Goal: Information Seeking & Learning: Learn about a topic

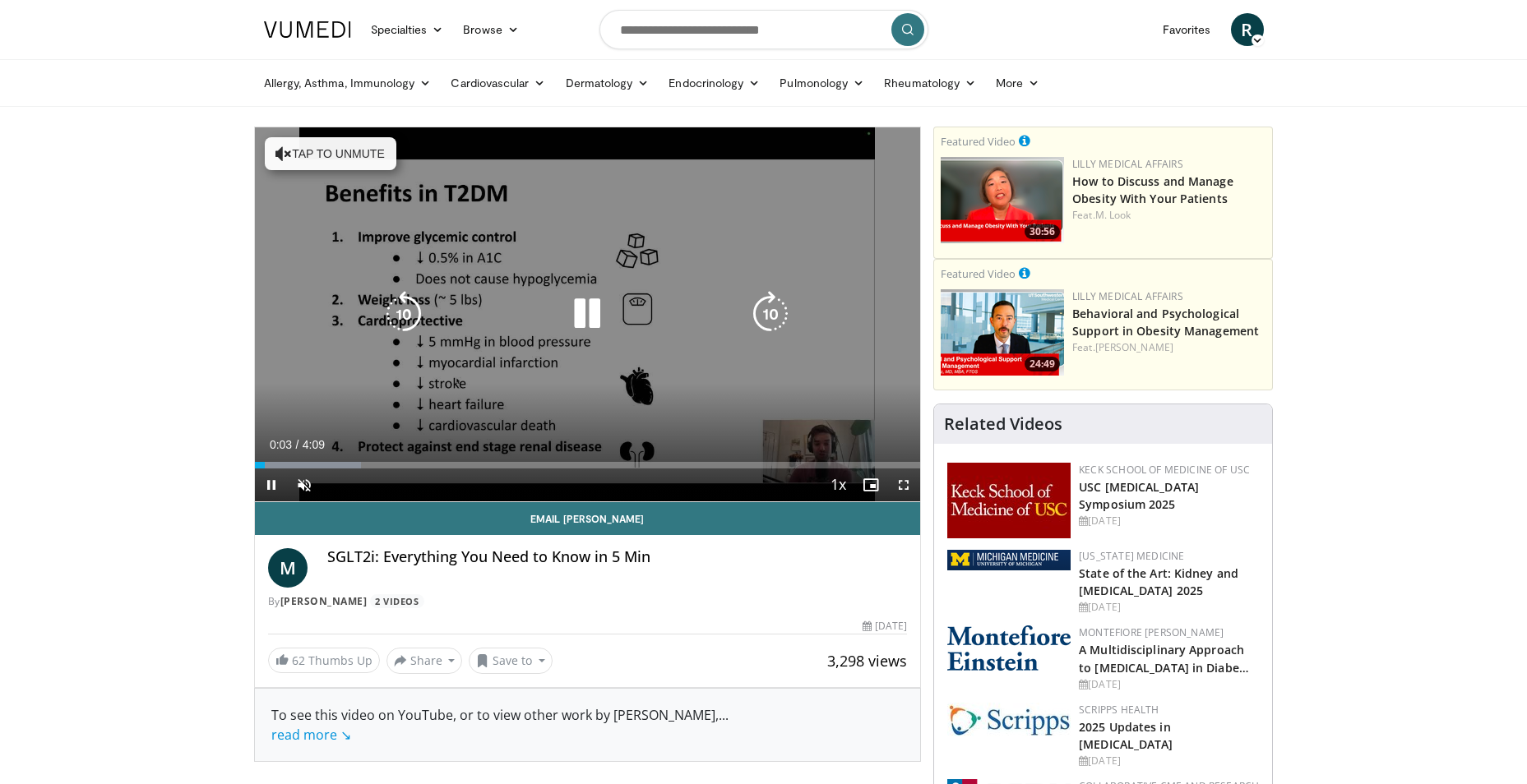
click at [586, 307] on icon "Video Player" at bounding box center [587, 314] width 46 height 46
click at [595, 308] on icon "Video Player" at bounding box center [587, 314] width 46 height 46
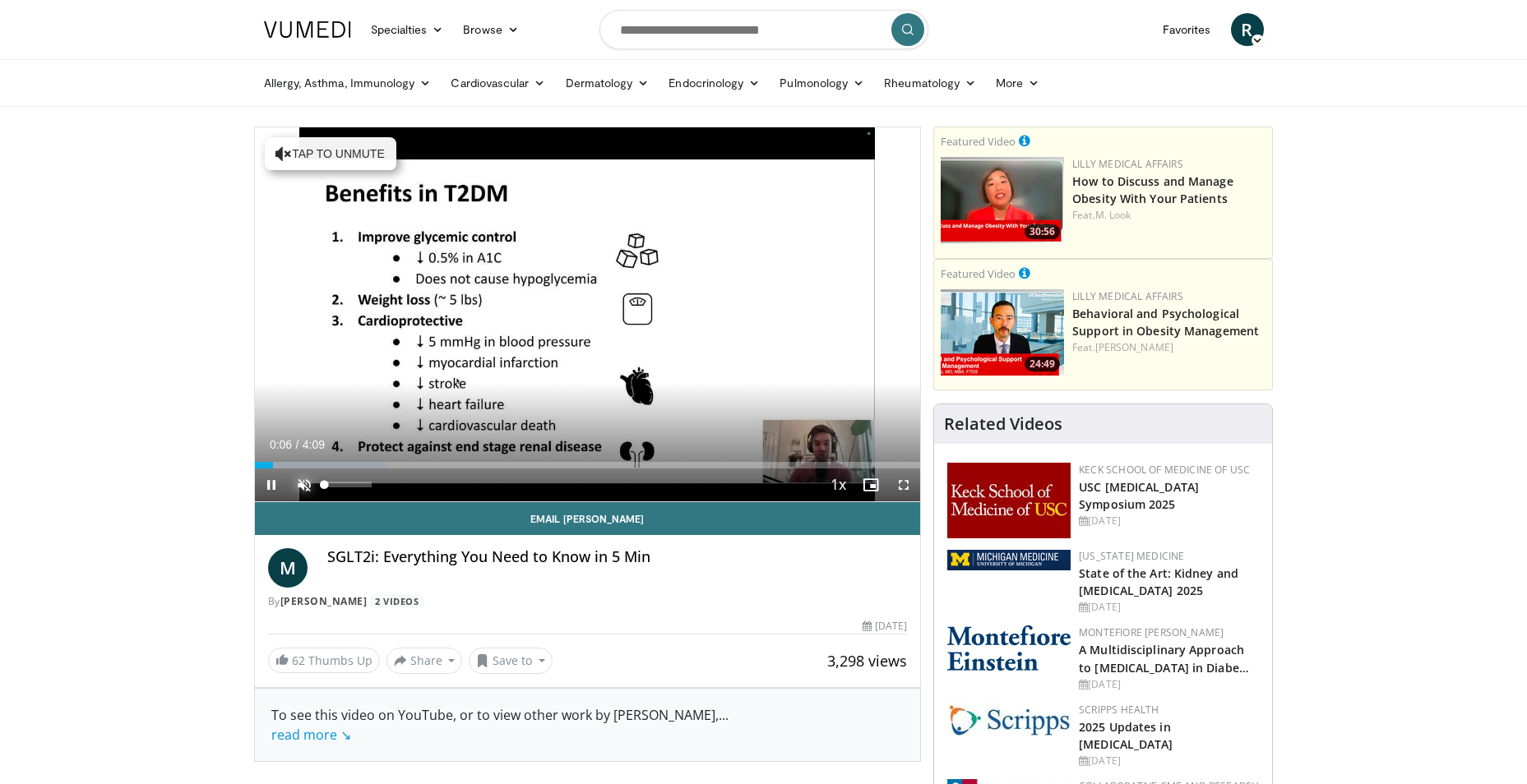
click at [299, 480] on span "Video Player" at bounding box center [304, 484] width 33 height 33
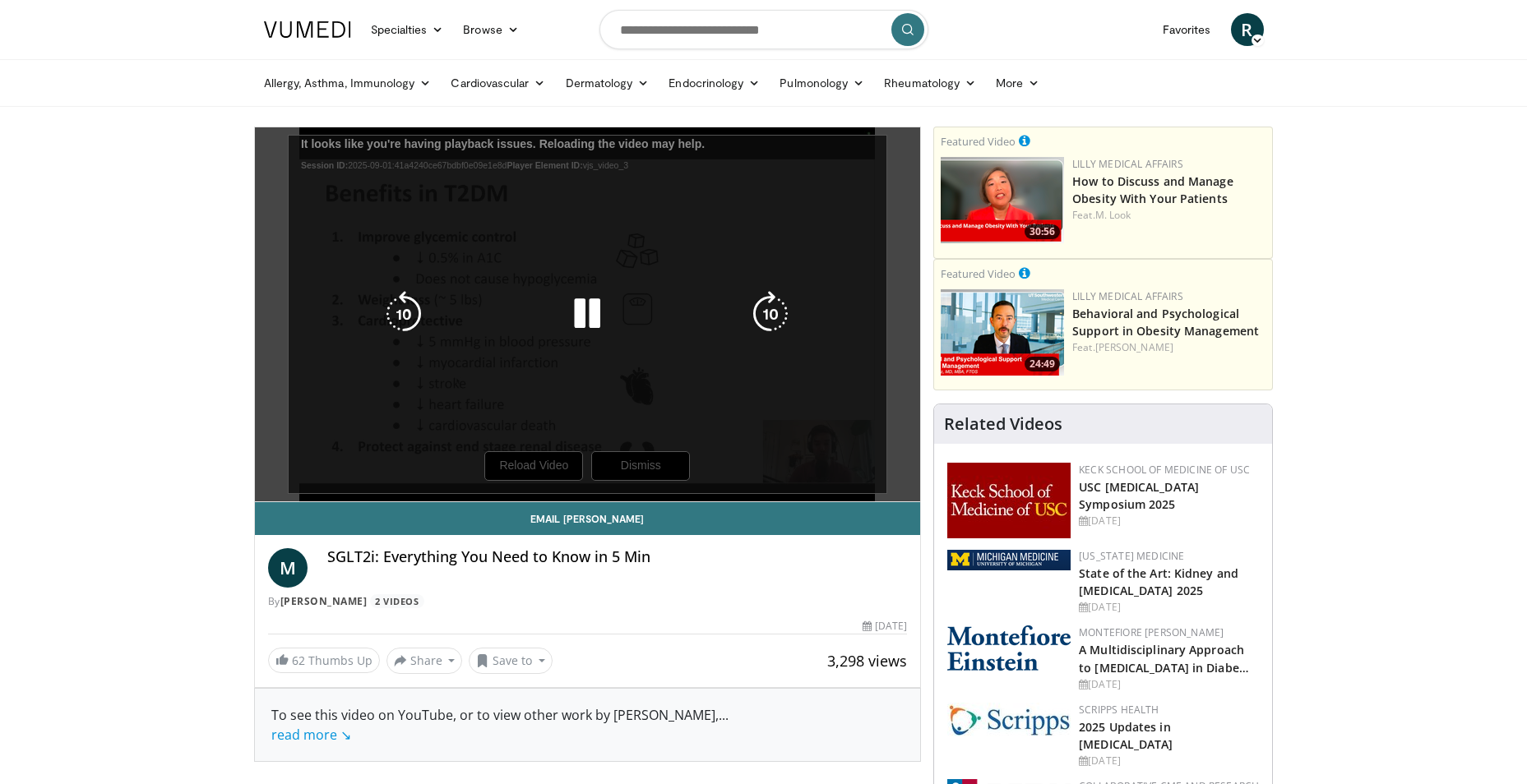
click at [580, 306] on icon "Video Player" at bounding box center [587, 314] width 46 height 46
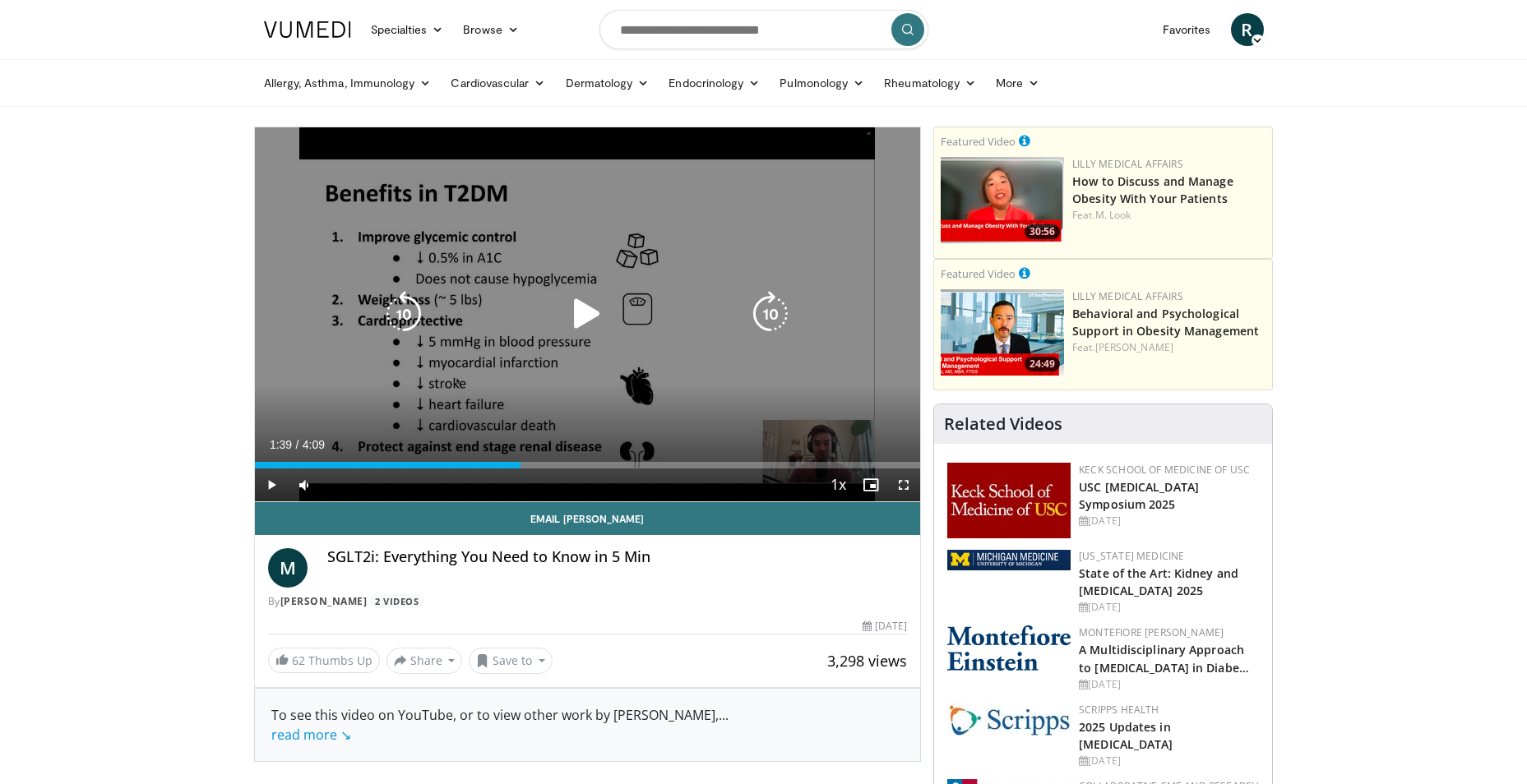
click at [582, 315] on icon "Video Player" at bounding box center [587, 314] width 46 height 46
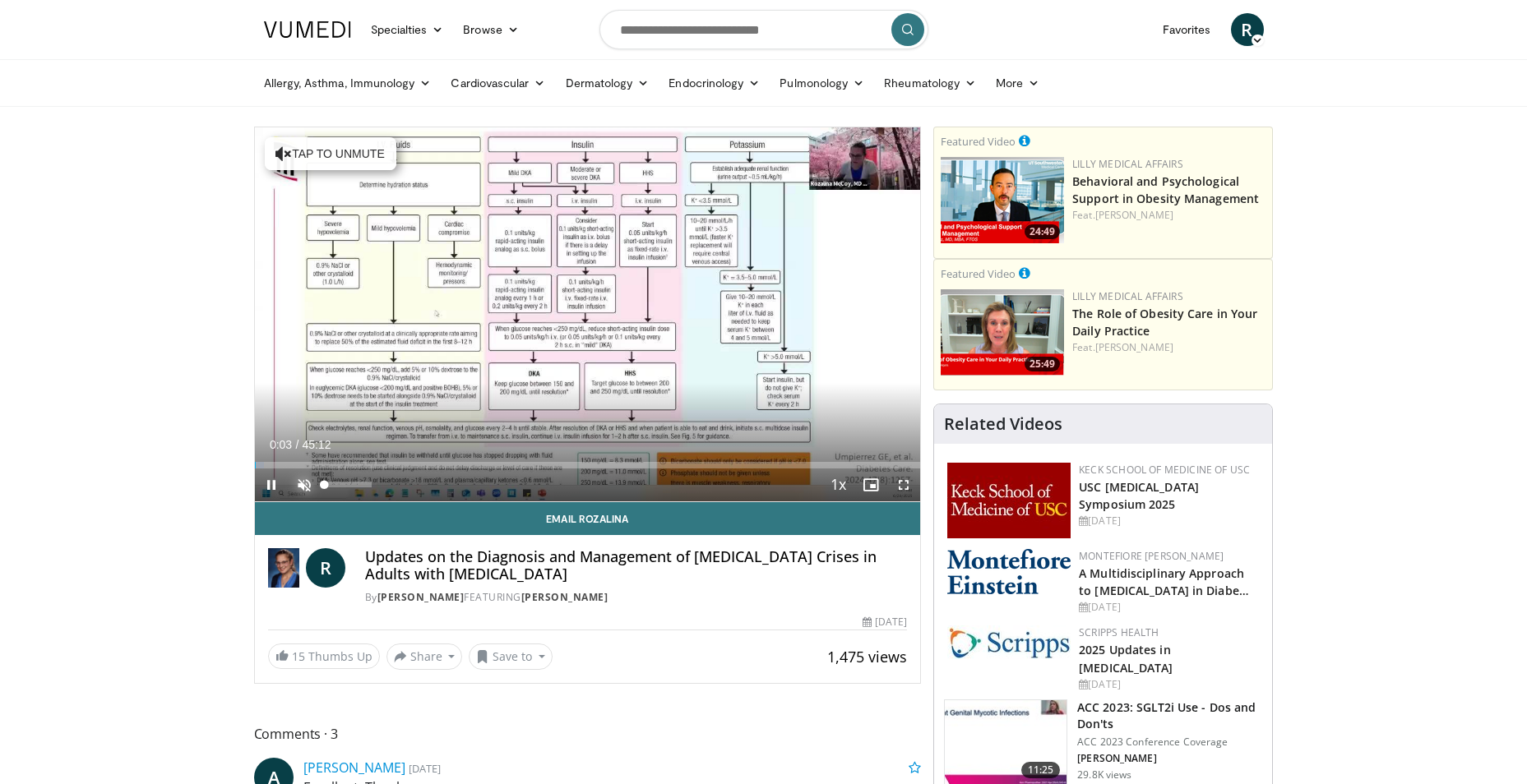
click at [305, 478] on span "Video Player" at bounding box center [304, 484] width 33 height 33
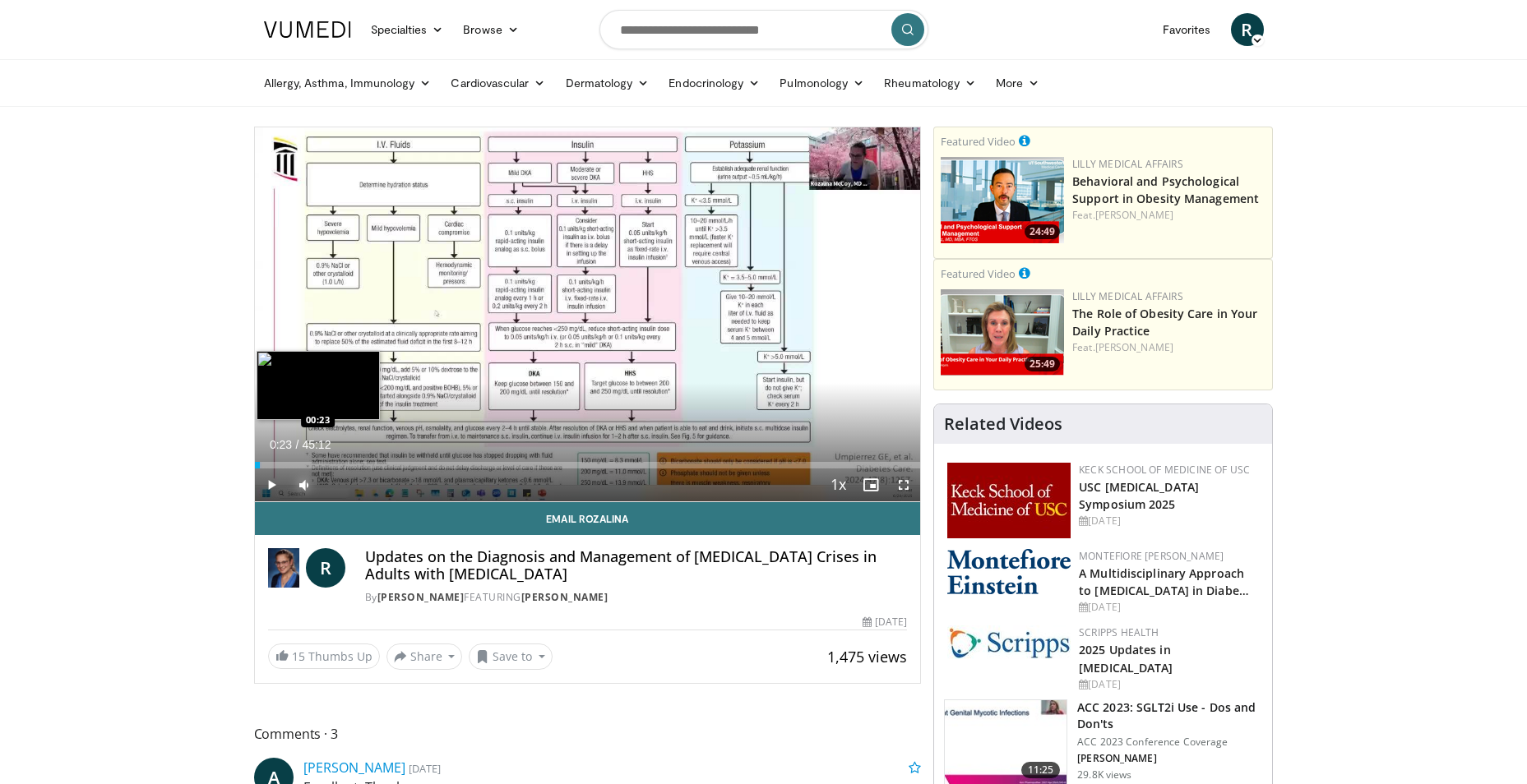
click at [260, 466] on div "00:23" at bounding box center [258, 465] width 6 height 7
click at [265, 462] on div "Progress Bar" at bounding box center [268, 465] width 17 height 7
click at [274, 462] on div "Loaded : 4.02% 00:46 01:20" at bounding box center [588, 465] width 666 height 7
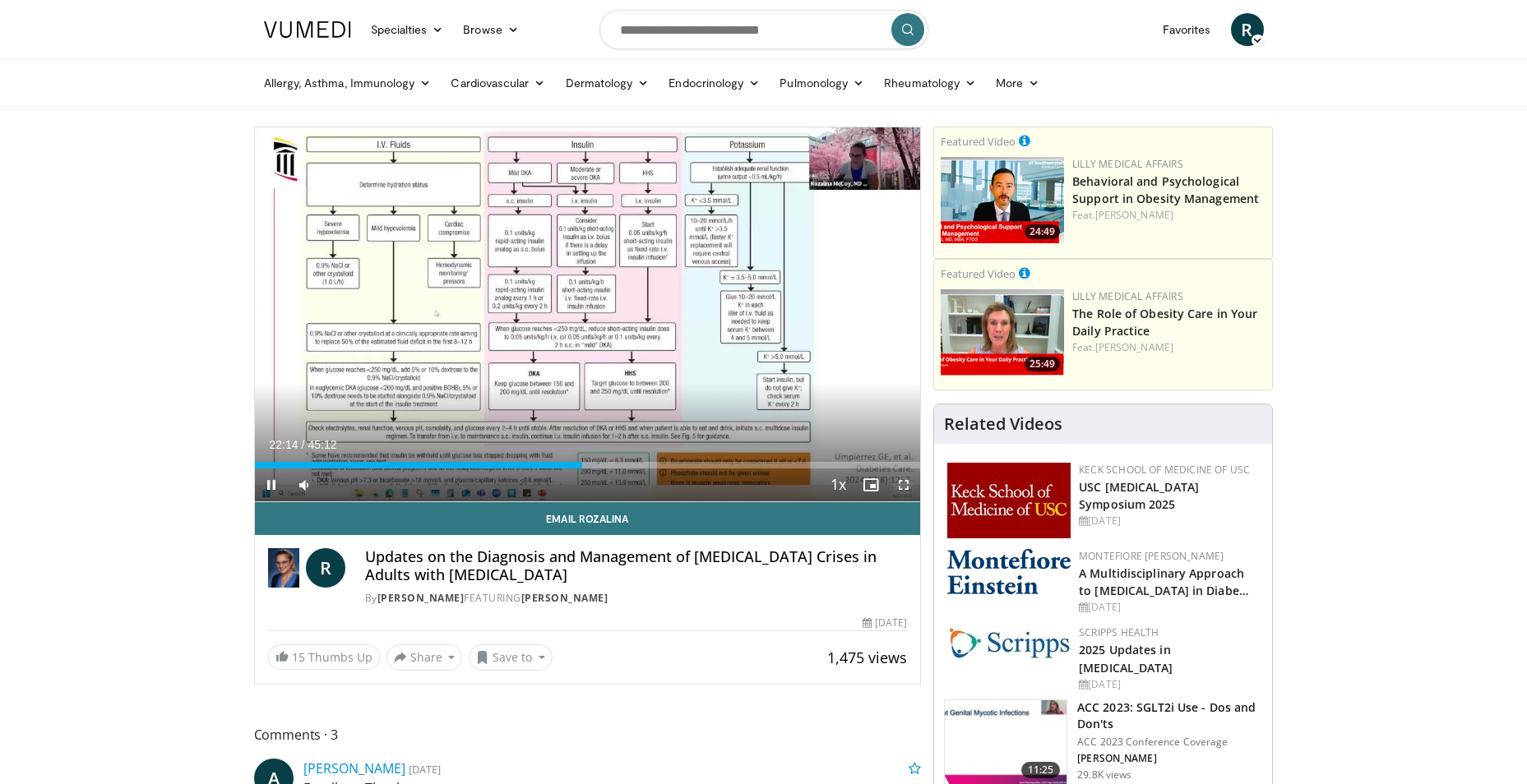
click at [907, 480] on span "Video Player" at bounding box center [904, 484] width 33 height 33
click at [901, 477] on span "Video Player" at bounding box center [904, 484] width 33 height 33
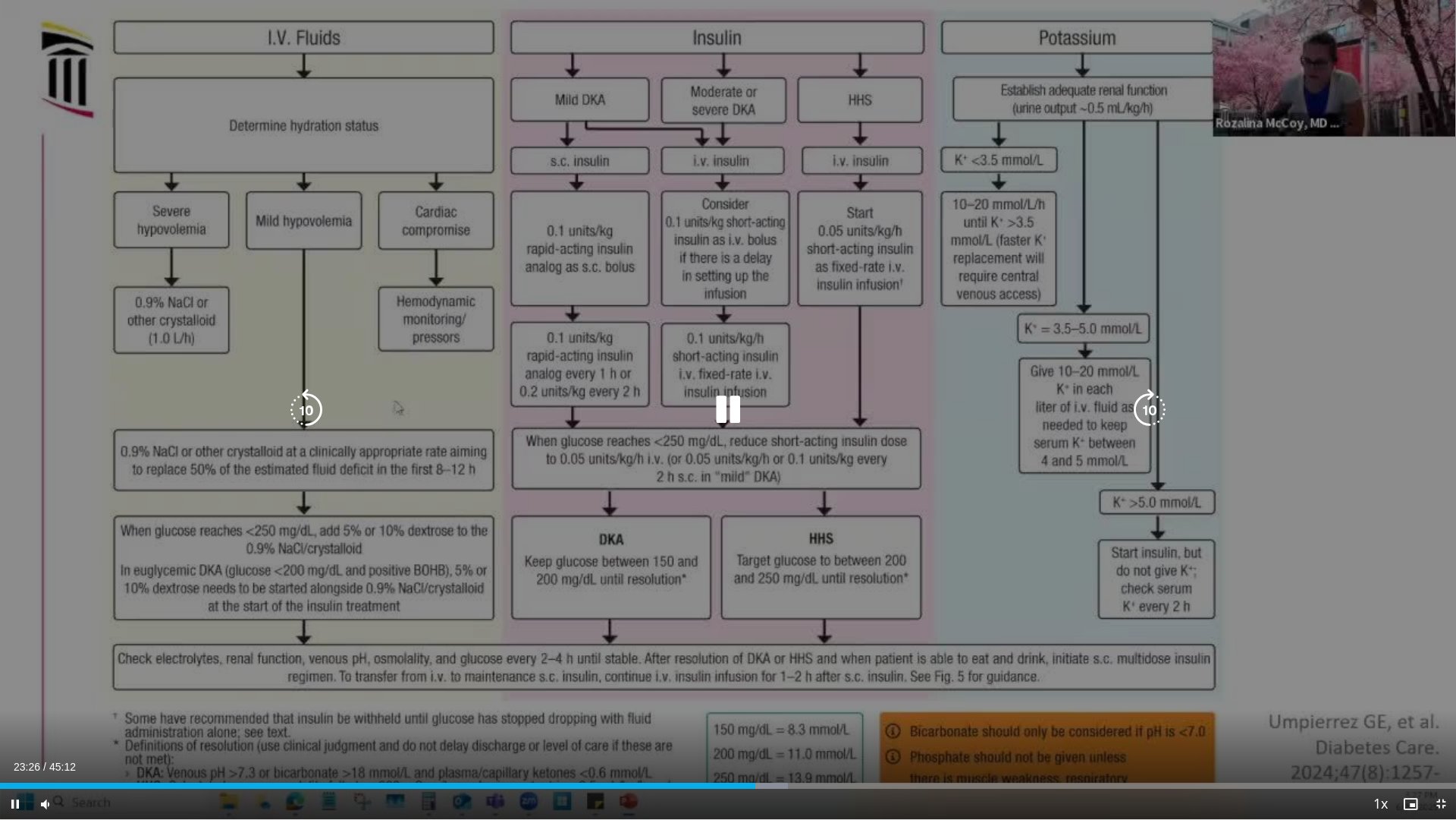
click at [570, 406] on div "Video Player" at bounding box center [728, 410] width 874 height 30
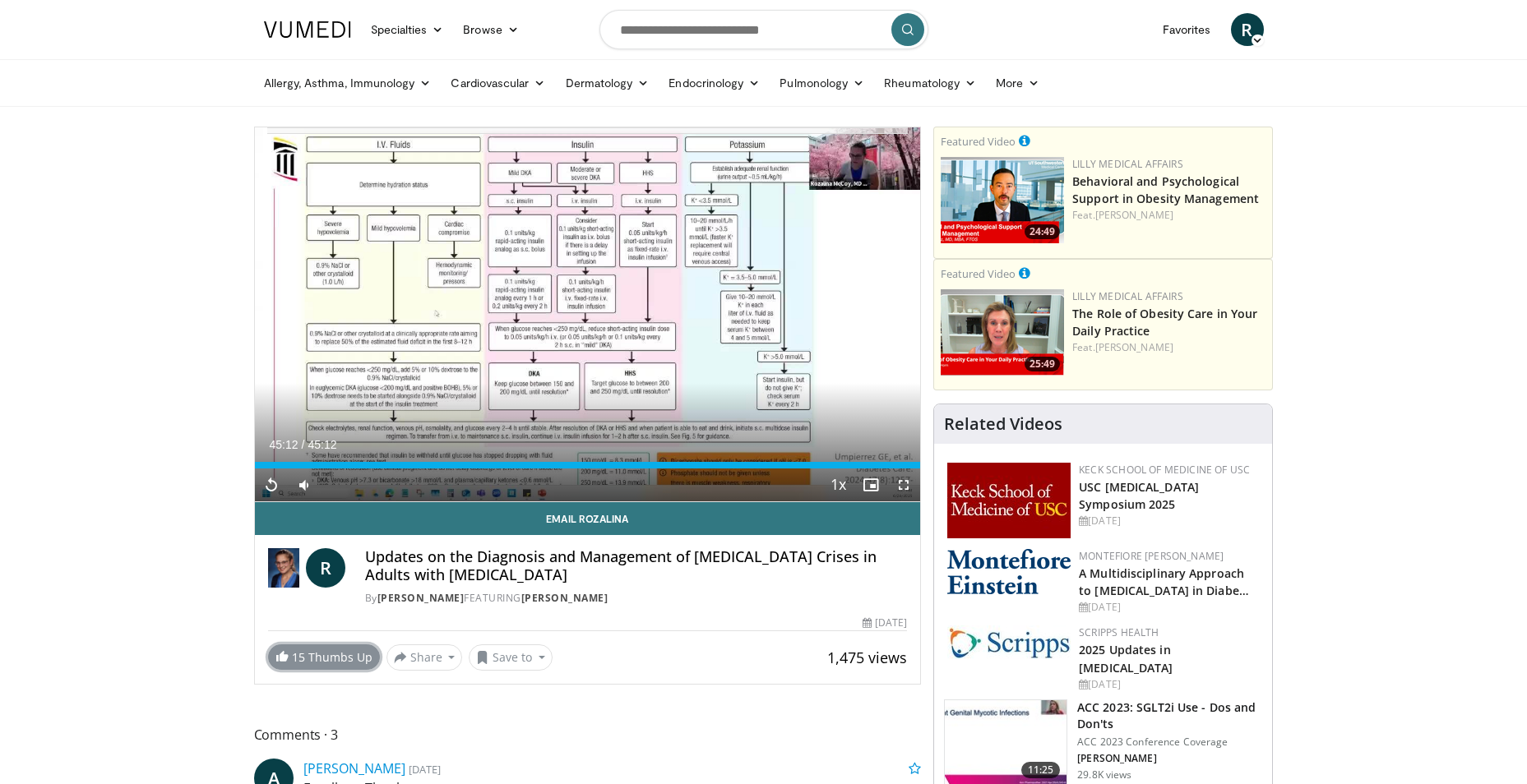
click at [292, 658] on span "15" at bounding box center [299, 657] width 13 height 15
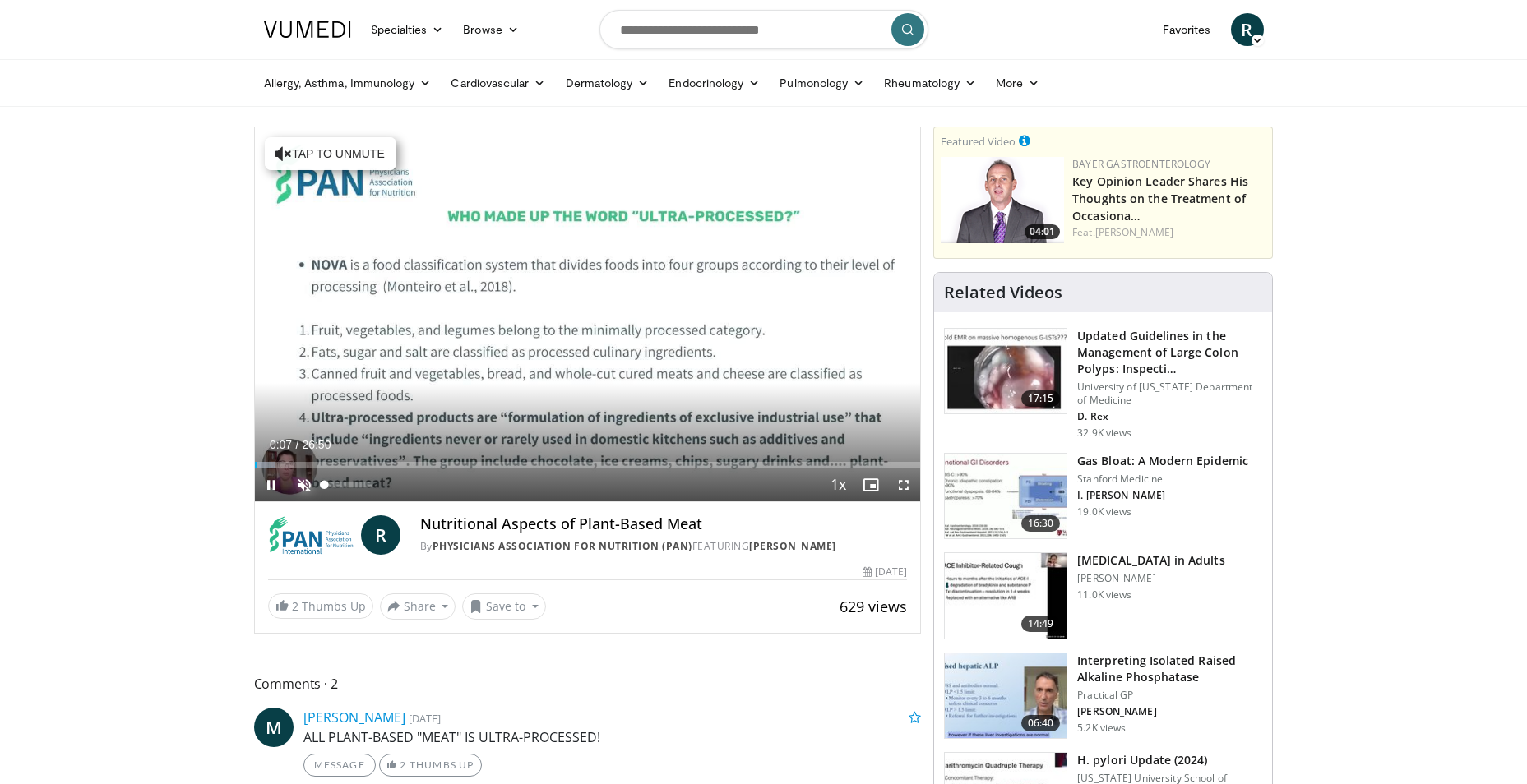
click at [300, 477] on span "Video Player" at bounding box center [304, 484] width 33 height 33
